Goal: Book appointment/travel/reservation

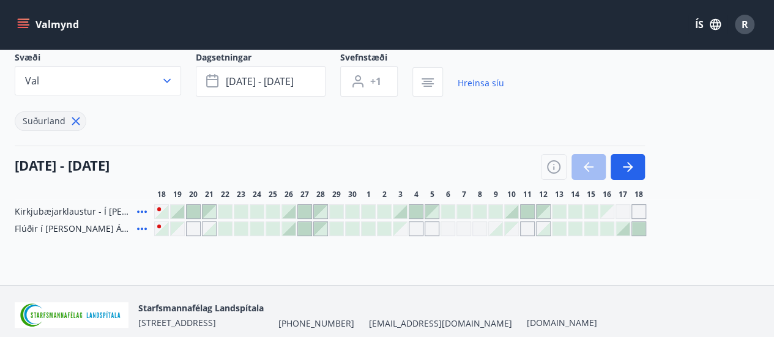
scroll to position [106, 0]
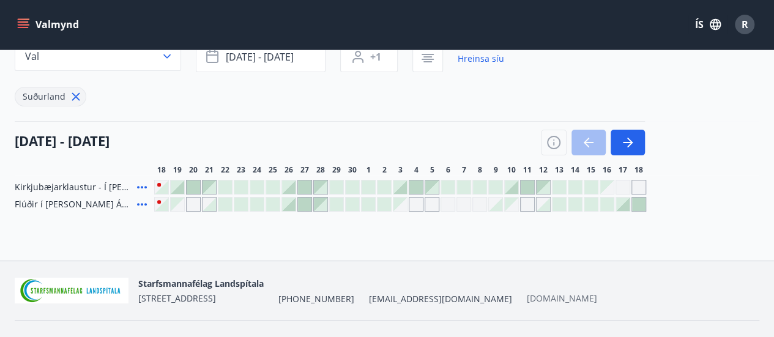
click at [527, 301] on link "[DOMAIN_NAME]" at bounding box center [562, 299] width 70 height 12
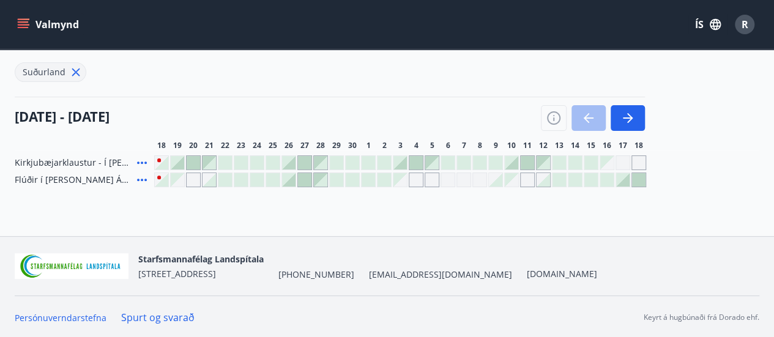
scroll to position [131, 0]
click at [140, 178] on icon at bounding box center [142, 179] width 15 height 15
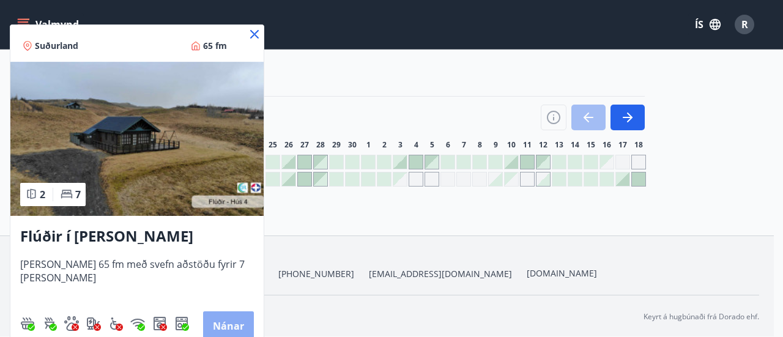
click at [231, 321] on button "Nánar" at bounding box center [228, 326] width 51 height 29
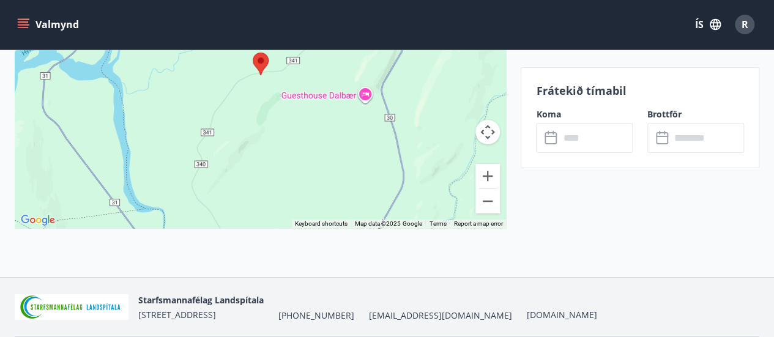
scroll to position [2204, 0]
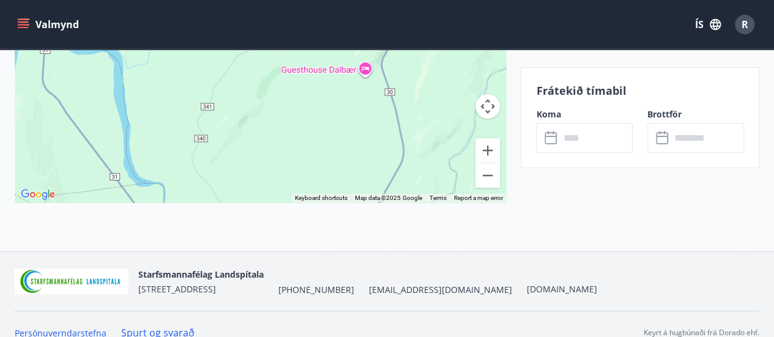
click at [558, 92] on p "Frátekið tímabil" at bounding box center [640, 91] width 208 height 16
click at [553, 142] on icon at bounding box center [552, 138] width 15 height 15
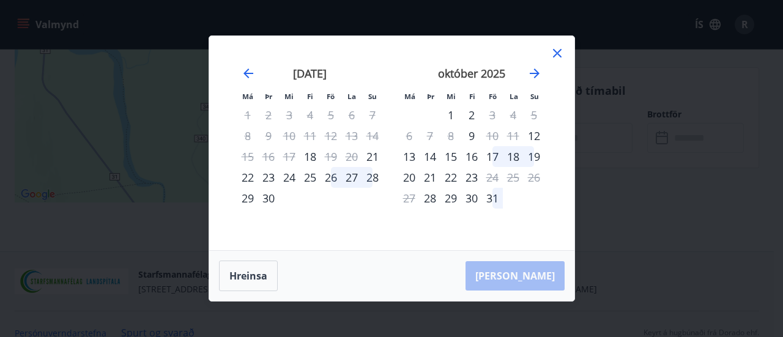
click at [547, 272] on div "Hreinsa Taka Frá" at bounding box center [391, 276] width 365 height 50
click at [556, 52] on icon at bounding box center [557, 53] width 15 height 15
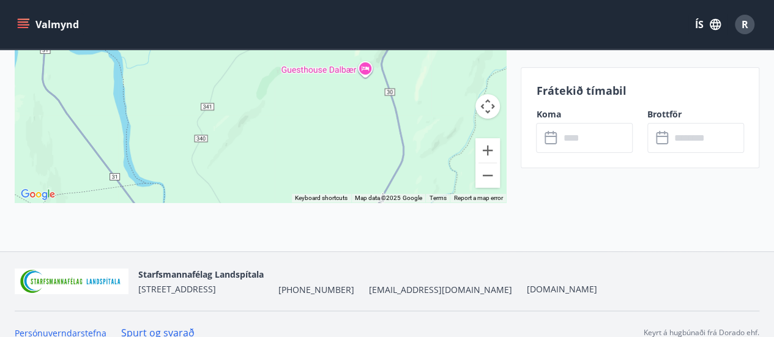
click at [689, 138] on input "text" at bounding box center [707, 138] width 73 height 30
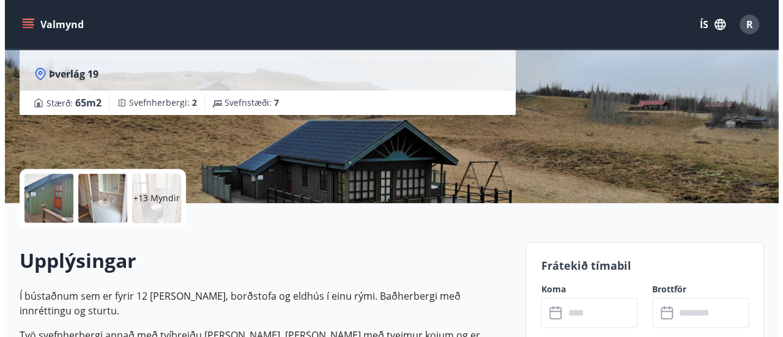
scroll to position [140, 0]
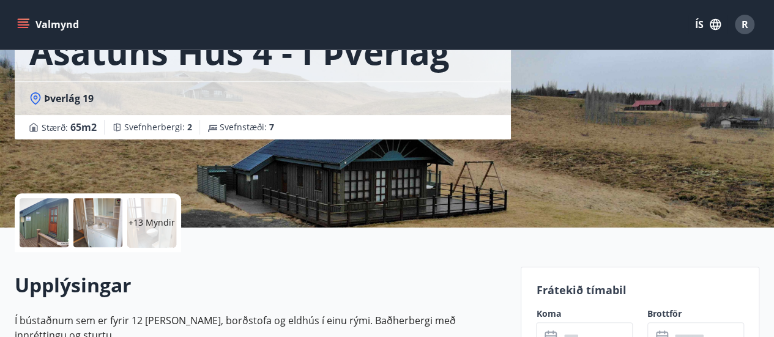
click at [158, 219] on p "+13 Myndir" at bounding box center [152, 223] width 47 height 12
